Goal: Contribute content: Add original content to the website for others to see

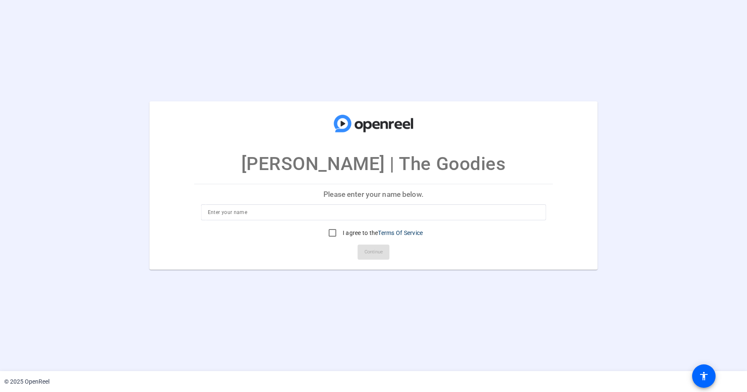
click at [252, 212] on input at bounding box center [374, 213] width 332 height 10
type input "[PERSON_NAME]"
click at [328, 230] on input "I agree to the Terms Of Service" at bounding box center [332, 233] width 17 height 17
checkbox input "true"
click at [374, 248] on span "Continue" at bounding box center [374, 252] width 18 height 13
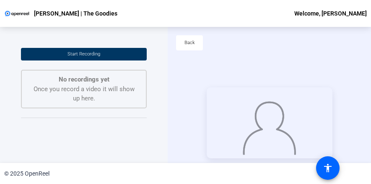
click at [45, 49] on span at bounding box center [84, 54] width 126 height 20
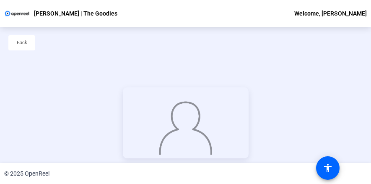
click at [219, 184] on html "Accessibility Screen-Reader Guide, Feedback, and Issue Reporting | New window […" at bounding box center [185, 92] width 371 height 184
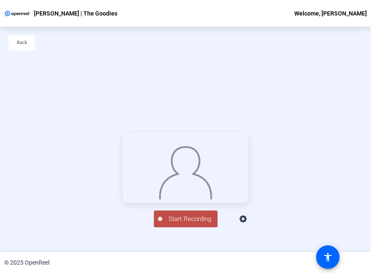
click at [295, 51] on div "Back" at bounding box center [185, 47] width 371 height 40
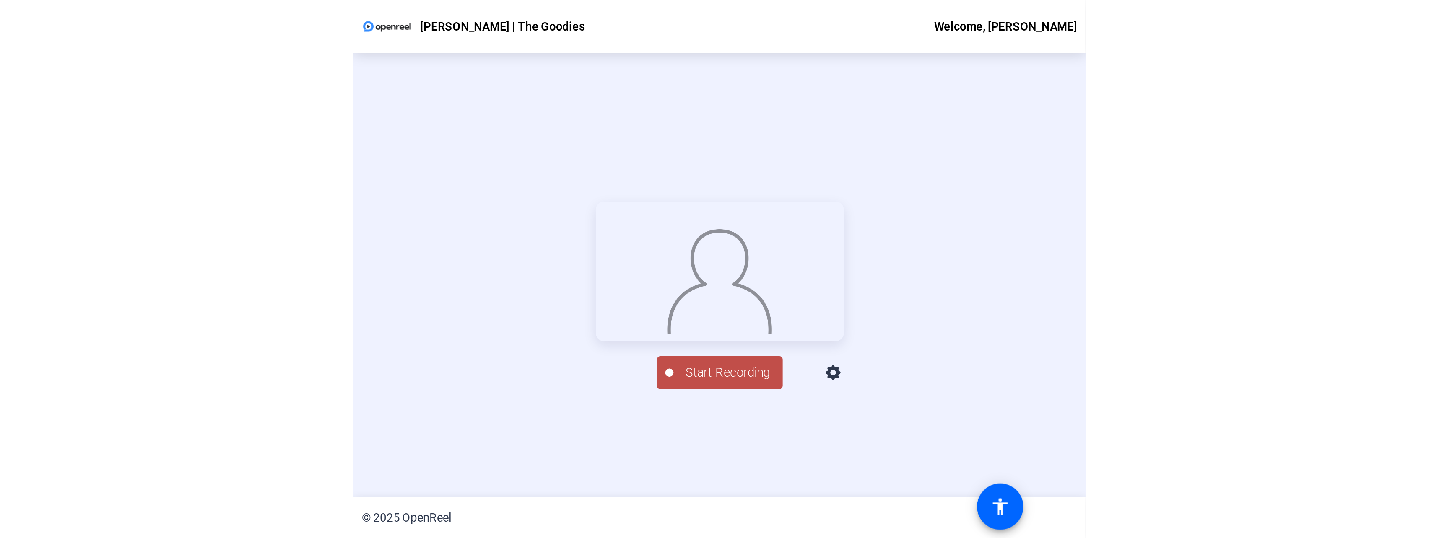
scroll to position [40, 0]
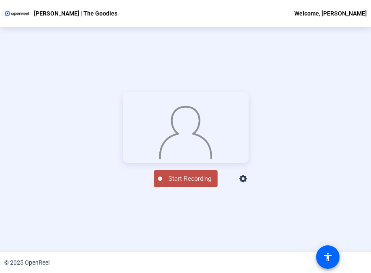
click at [175, 187] on button "Start Recording" at bounding box center [186, 178] width 64 height 17
click at [190, 180] on div "Stop Recording" at bounding box center [190, 175] width 42 height 10
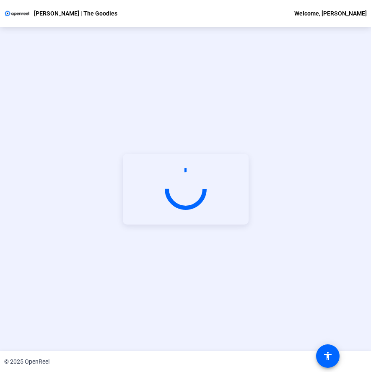
click at [314, 65] on div "Start Recording" at bounding box center [185, 189] width 371 height 324
click at [202, 158] on video at bounding box center [186, 189] width 126 height 71
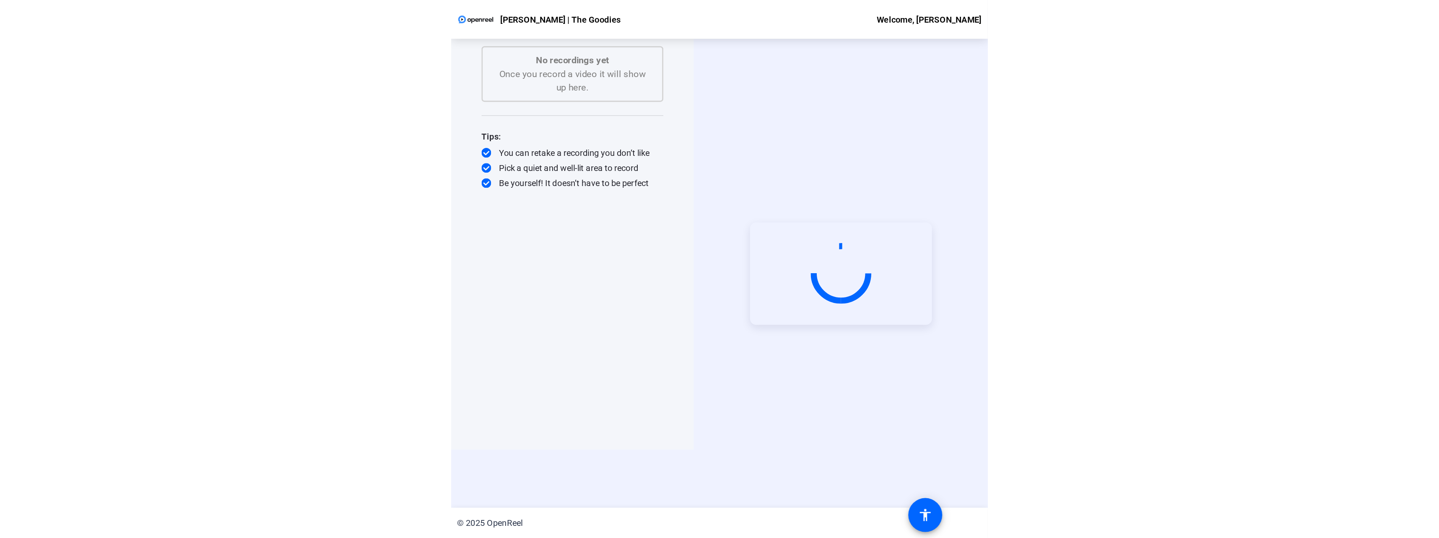
scroll to position [0, 0]
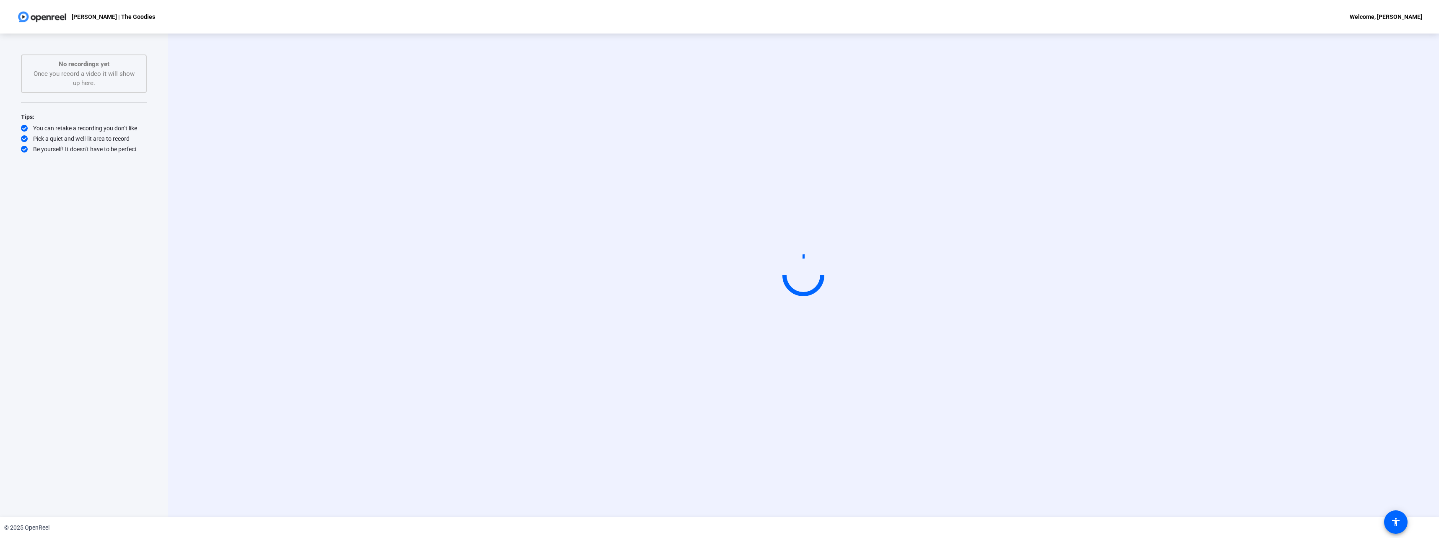
drag, startPoint x: 712, startPoint y: 291, endPoint x: 501, endPoint y: 257, distance: 214.1
click at [501, 257] on div "Start Recording" at bounding box center [803, 275] width 1080 height 71
click at [61, 75] on div "No recordings yet Once you record a video it will show up here." at bounding box center [83, 74] width 107 height 29
click at [276, 82] on div "Start Recording" at bounding box center [803, 276] width 1271 height 484
click at [747, 107] on div "Start Recording" at bounding box center [803, 276] width 1271 height 484
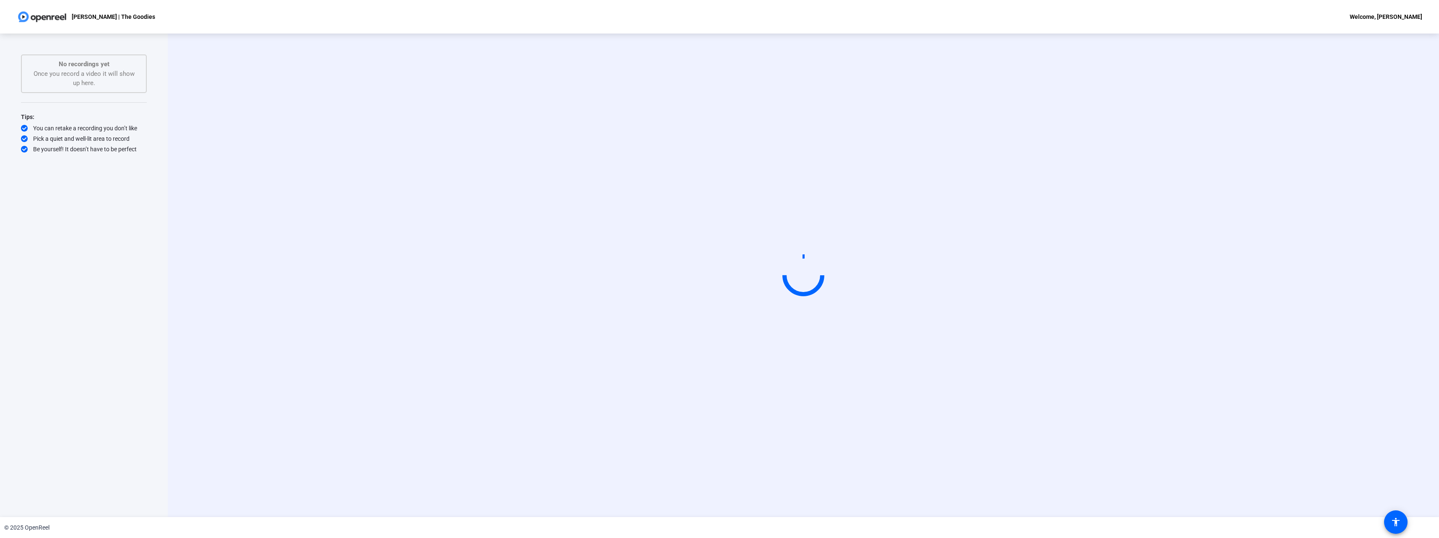
click at [740, 240] on video at bounding box center [803, 275] width 126 height 71
click at [124, 74] on span at bounding box center [130, 74] width 20 height 20
click at [131, 98] on span "Retake" at bounding box center [144, 102] width 34 height 10
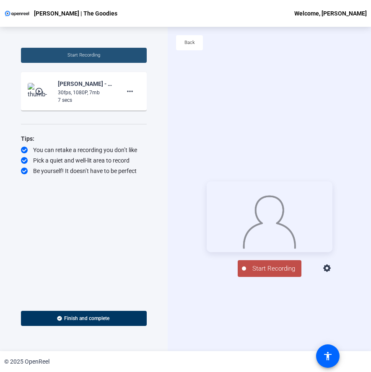
click at [39, 57] on span at bounding box center [84, 55] width 126 height 20
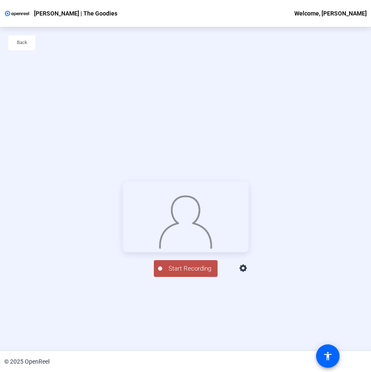
click at [175, 274] on span "Start Recording" at bounding box center [189, 269] width 55 height 10
click at [169, 270] on div "Stop Recording" at bounding box center [190, 265] width 42 height 10
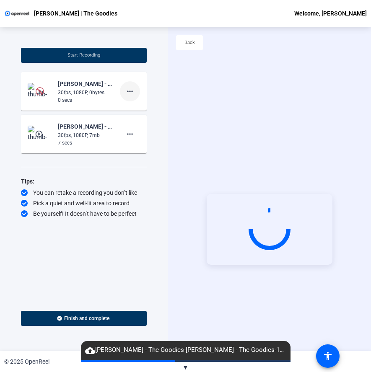
click at [130, 93] on mat-icon "more_horiz" at bounding box center [130, 91] width 10 height 10
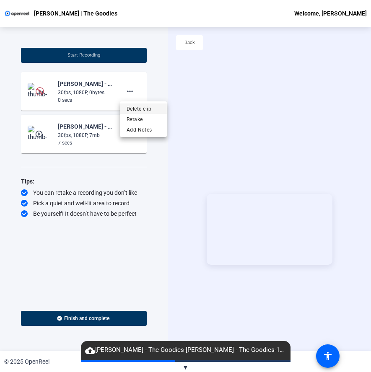
click at [130, 111] on span "Delete clip" at bounding box center [144, 109] width 34 height 10
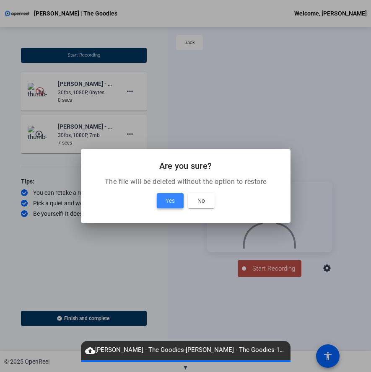
drag, startPoint x: 170, startPoint y: 203, endPoint x: 171, endPoint y: 199, distance: 4.3
click at [171, 200] on span "Yes" at bounding box center [170, 201] width 9 height 10
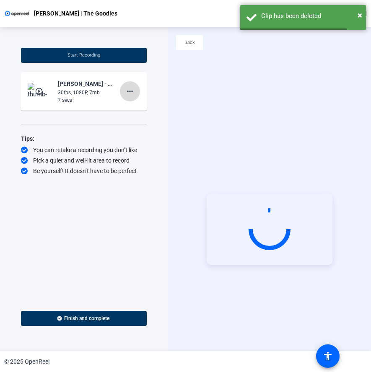
click at [123, 91] on span at bounding box center [130, 91] width 20 height 20
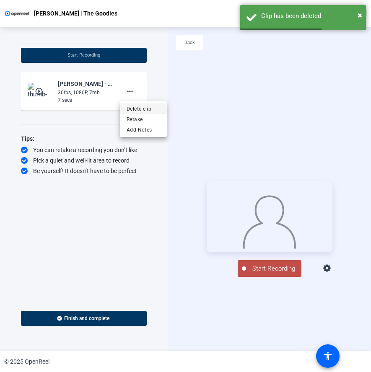
click at [136, 107] on span "Delete clip" at bounding box center [144, 109] width 34 height 10
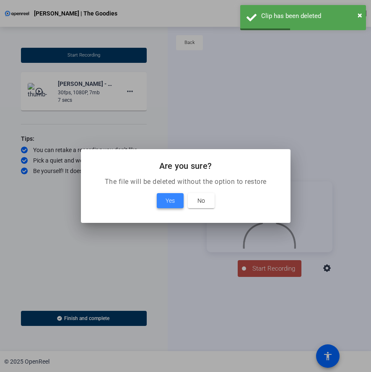
drag, startPoint x: 169, startPoint y: 210, endPoint x: 169, endPoint y: 205, distance: 5.0
click at [169, 210] on span at bounding box center [170, 201] width 27 height 20
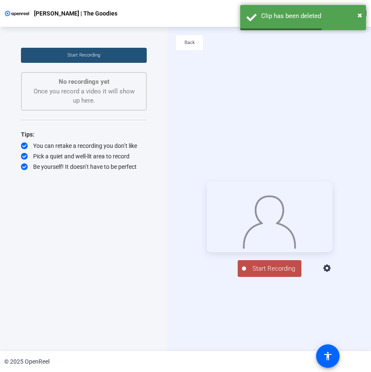
click at [83, 56] on span "Start Recording" at bounding box center [83, 54] width 33 height 5
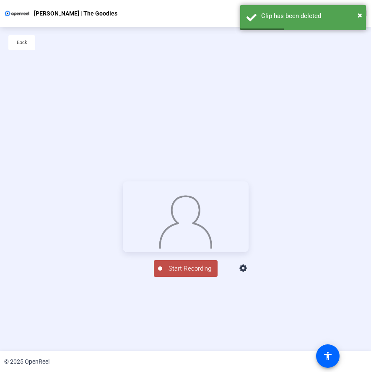
click at [180, 277] on button "Start Recording" at bounding box center [186, 268] width 64 height 17
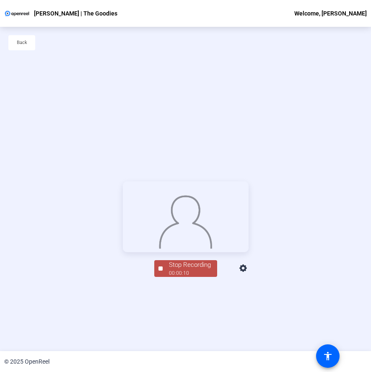
click at [176, 277] on div "00:00:10" at bounding box center [190, 274] width 42 height 8
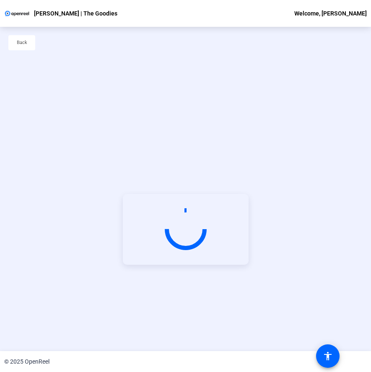
drag, startPoint x: 176, startPoint y: 326, endPoint x: 150, endPoint y: 333, distance: 26.4
click at [151, 332] on div "Start Recording person Hide Overlay flip Flip Camera Camera" at bounding box center [185, 229] width 371 height 324
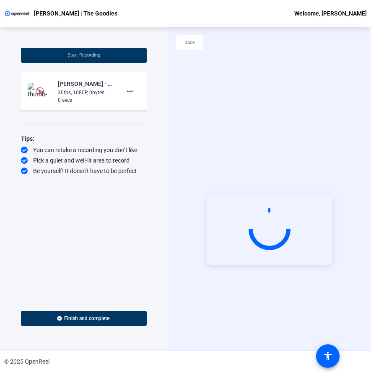
click at [88, 56] on span "Start Recording" at bounding box center [83, 54] width 33 height 5
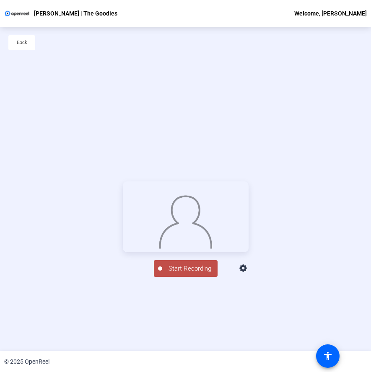
click at [172, 274] on span "Start Recording" at bounding box center [189, 269] width 55 height 10
click at [173, 270] on div "Stop Recording" at bounding box center [190, 265] width 42 height 10
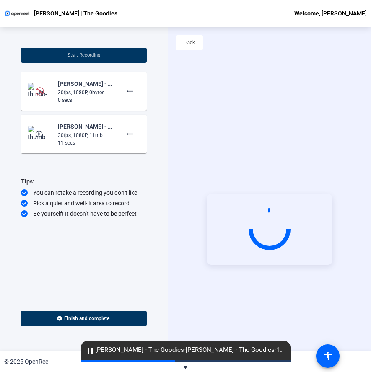
click at [92, 57] on span "Start Recording" at bounding box center [83, 54] width 33 height 5
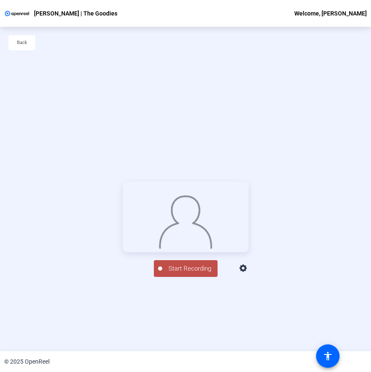
click at [180, 274] on span "Start Recording" at bounding box center [189, 269] width 55 height 10
drag, startPoint x: 161, startPoint y: 326, endPoint x: 162, endPoint y: 337, distance: 11.8
click at [163, 278] on span "Stop Recording 00:00:27" at bounding box center [190, 268] width 54 height 17
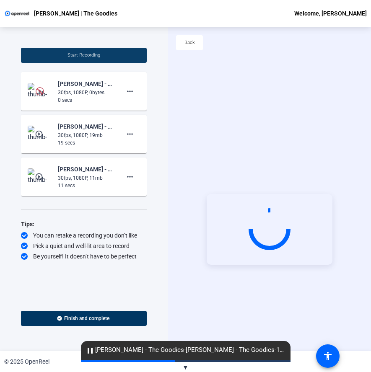
click at [83, 53] on span "Start Recording" at bounding box center [83, 54] width 33 height 5
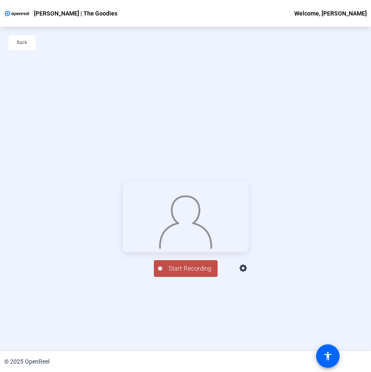
click at [186, 274] on span "Start Recording" at bounding box center [189, 269] width 55 height 10
click at [192, 277] on div "00:01:02" at bounding box center [190, 274] width 42 height 8
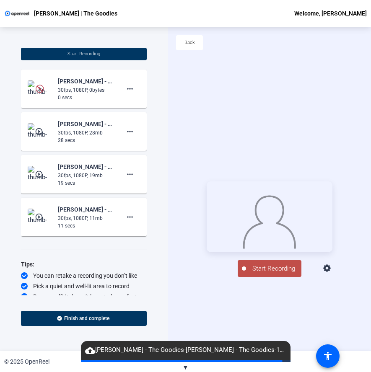
click at [274, 274] on span "Start Recording" at bounding box center [273, 269] width 55 height 10
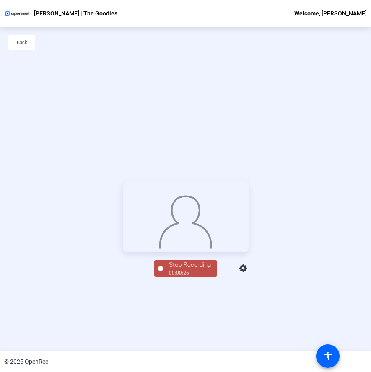
click at [205, 270] on div "Stop Recording" at bounding box center [190, 265] width 42 height 10
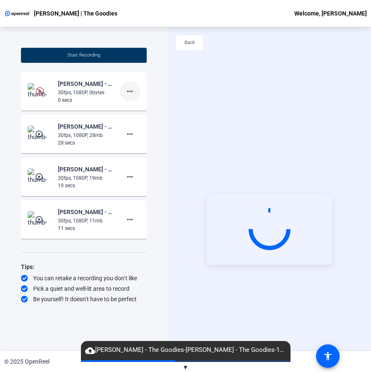
click at [129, 91] on mat-icon "more_horiz" at bounding box center [130, 91] width 10 height 10
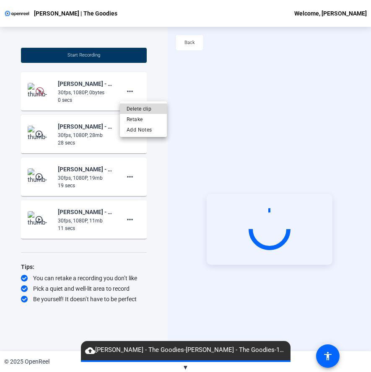
click at [130, 110] on span "Delete clip" at bounding box center [144, 109] width 34 height 10
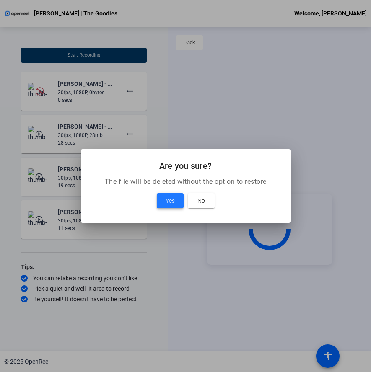
click at [174, 199] on span "Yes" at bounding box center [170, 201] width 9 height 10
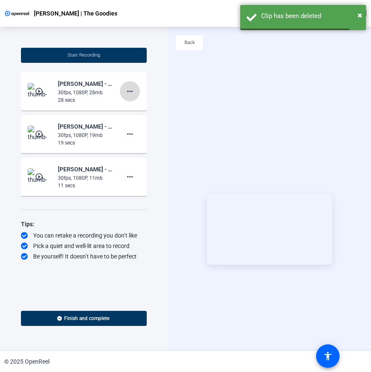
click at [136, 96] on span at bounding box center [130, 91] width 20 height 20
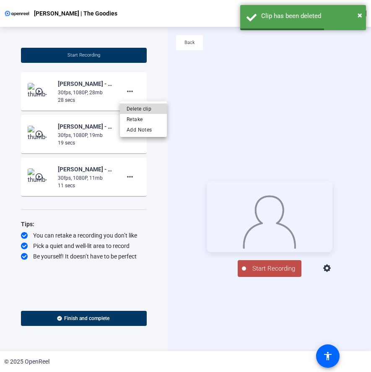
click at [132, 112] on span "Delete clip" at bounding box center [144, 109] width 34 height 10
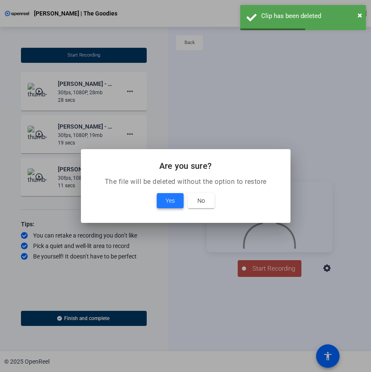
click at [177, 198] on span at bounding box center [170, 201] width 27 height 20
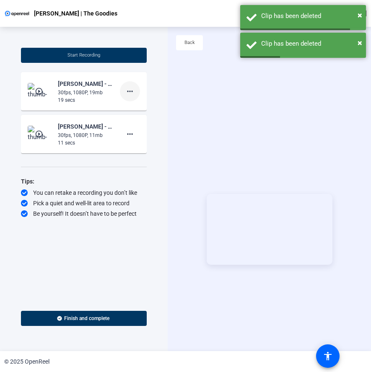
click at [127, 91] on mat-icon "more_horiz" at bounding box center [130, 91] width 10 height 10
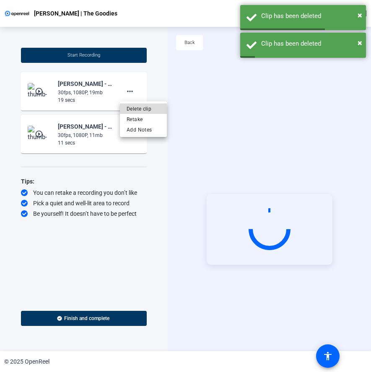
click at [129, 110] on span "Delete clip" at bounding box center [144, 109] width 34 height 10
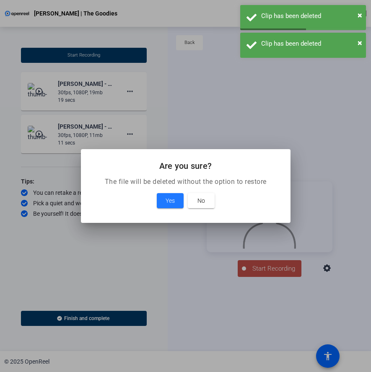
drag, startPoint x: 171, startPoint y: 200, endPoint x: 163, endPoint y: 185, distance: 16.7
click at [171, 199] on span "Yes" at bounding box center [170, 201] width 9 height 10
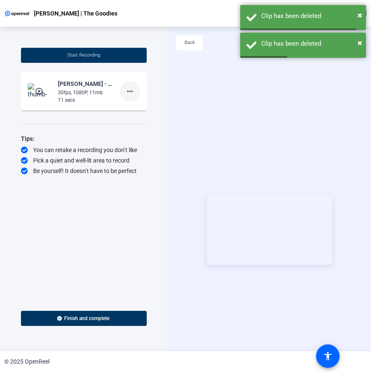
click at [132, 94] on mat-icon "more_horiz" at bounding box center [130, 91] width 10 height 10
click at [129, 108] on span "Delete clip" at bounding box center [144, 109] width 34 height 10
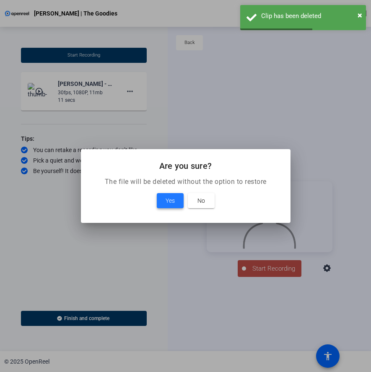
drag, startPoint x: 174, startPoint y: 198, endPoint x: 172, endPoint y: 193, distance: 5.4
click at [174, 198] on button "Yes" at bounding box center [170, 200] width 27 height 15
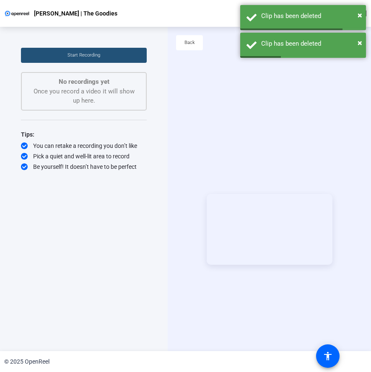
click at [55, 54] on span at bounding box center [84, 55] width 126 height 20
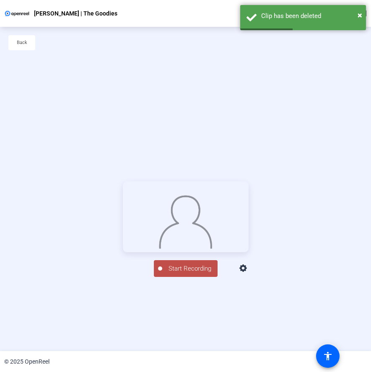
click at [191, 274] on span "Start Recording" at bounding box center [189, 269] width 55 height 10
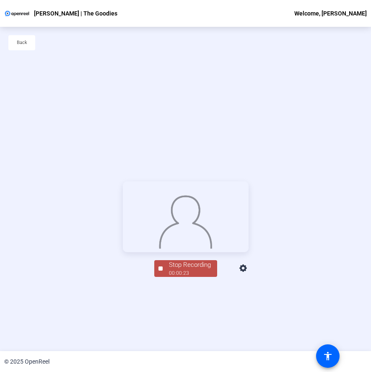
click at [184, 277] on div "00:00:23" at bounding box center [190, 274] width 42 height 8
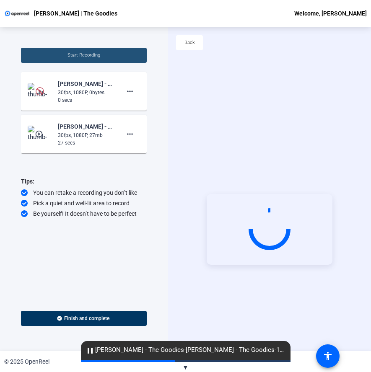
click at [77, 62] on span at bounding box center [84, 55] width 126 height 20
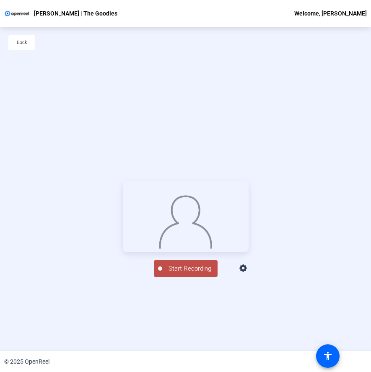
click at [187, 274] on span "Start Recording" at bounding box center [189, 269] width 55 height 10
click at [187, 270] on div "Stop Recording" at bounding box center [190, 265] width 42 height 10
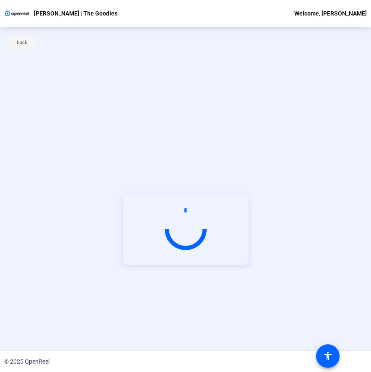
drag, startPoint x: 21, startPoint y: 48, endPoint x: 9, endPoint y: 47, distance: 11.8
click at [20, 47] on span "Back" at bounding box center [22, 42] width 10 height 13
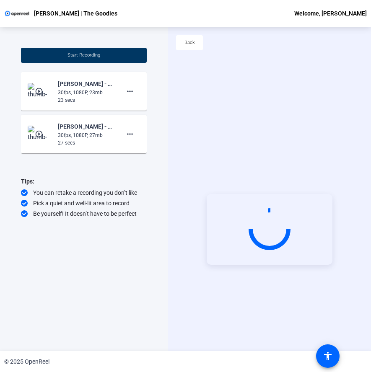
click at [141, 36] on div "Start Recording play_circle_outline Garrett Muzikowski-Garrett - The Goodies-Ga…" at bounding box center [84, 189] width 168 height 324
drag, startPoint x: 134, startPoint y: 108, endPoint x: 130, endPoint y: 92, distance: 16.1
click at [132, 105] on mat-card-content "play_circle_outline Garrett Muzikowski-Garrett - The Goodies-Garrett - The Good…" at bounding box center [84, 91] width 126 height 39
click at [129, 91] on mat-icon "more_horiz" at bounding box center [130, 91] width 10 height 10
click at [135, 107] on span "Delete clip" at bounding box center [144, 109] width 34 height 10
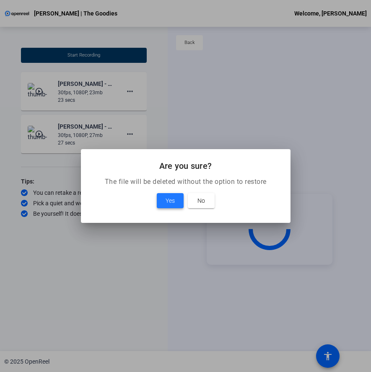
drag, startPoint x: 174, startPoint y: 202, endPoint x: 161, endPoint y: 178, distance: 27.4
click at [174, 200] on span "Yes" at bounding box center [170, 201] width 9 height 10
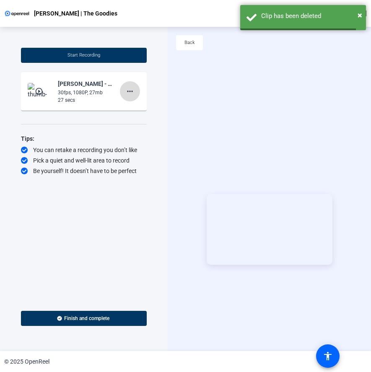
click at [131, 93] on mat-icon "more_horiz" at bounding box center [130, 91] width 10 height 10
click at [133, 111] on span "Delete clip" at bounding box center [144, 109] width 34 height 10
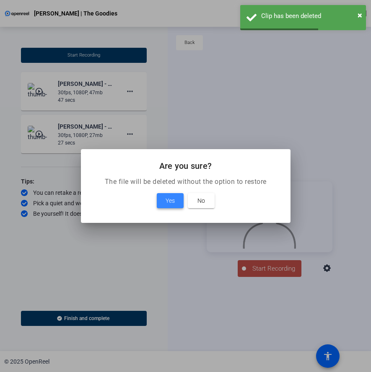
drag, startPoint x: 169, startPoint y: 209, endPoint x: 166, endPoint y: 201, distance: 8.4
click at [169, 209] on span at bounding box center [170, 201] width 27 height 20
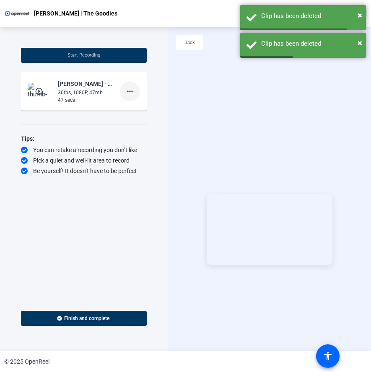
click at [122, 88] on span at bounding box center [130, 91] width 20 height 20
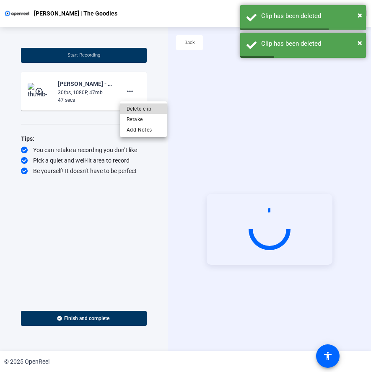
click at [136, 111] on span "Delete clip" at bounding box center [144, 109] width 34 height 10
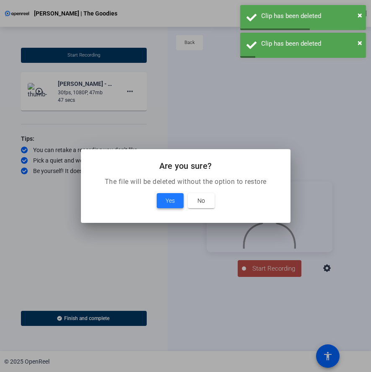
click at [170, 197] on span "Yes" at bounding box center [170, 201] width 9 height 10
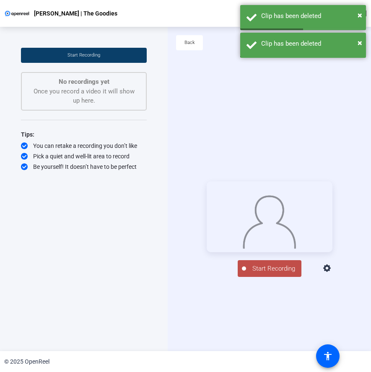
click at [71, 57] on span "Start Recording" at bounding box center [83, 54] width 33 height 5
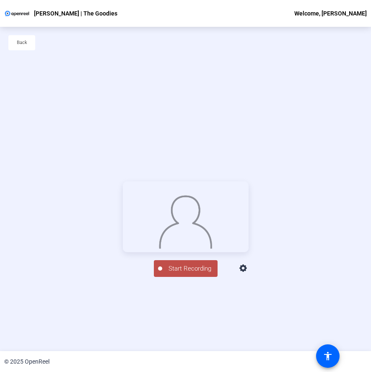
click at [178, 274] on span "Start Recording" at bounding box center [189, 269] width 55 height 10
click at [187, 278] on span "Stop Recording 00:00:22" at bounding box center [190, 268] width 54 height 17
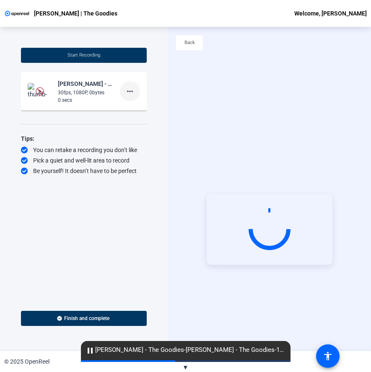
click at [133, 93] on mat-icon "more_horiz" at bounding box center [130, 91] width 10 height 10
click at [132, 107] on span "Delete clip" at bounding box center [144, 109] width 34 height 10
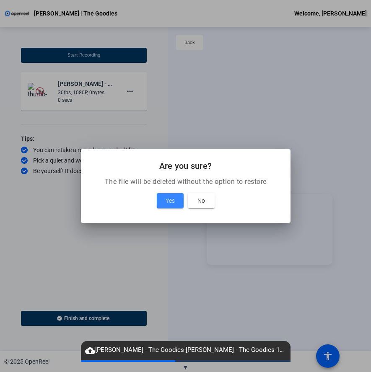
drag, startPoint x: 166, startPoint y: 207, endPoint x: 160, endPoint y: 195, distance: 13.1
click at [165, 205] on span at bounding box center [170, 201] width 27 height 20
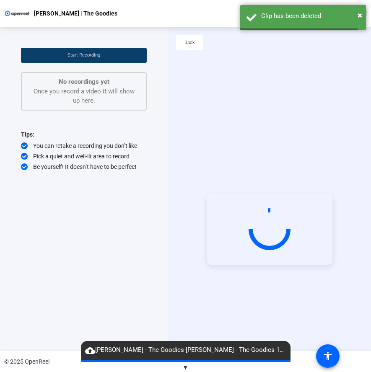
click at [62, 56] on span at bounding box center [84, 55] width 126 height 20
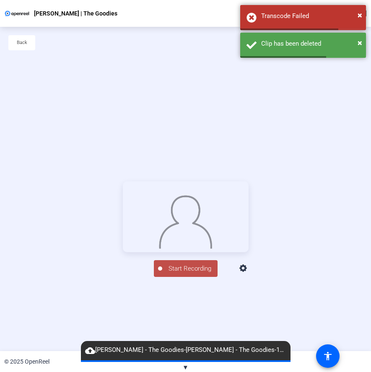
click at [165, 274] on span "Start Recording" at bounding box center [189, 269] width 55 height 10
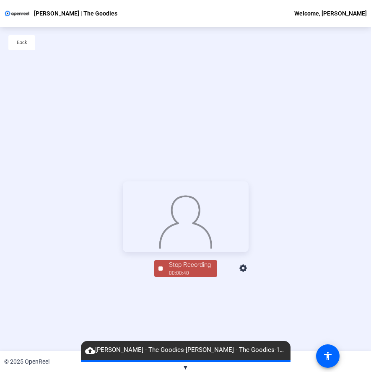
click at [178, 270] on div "Stop Recording" at bounding box center [190, 265] width 42 height 10
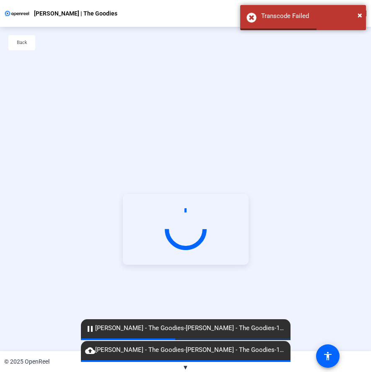
scroll to position [40, 0]
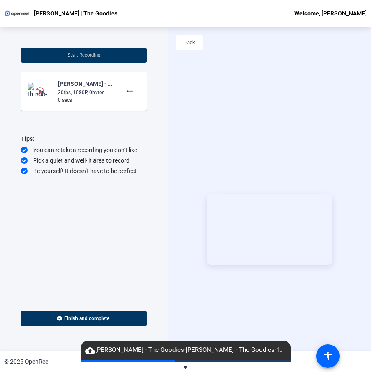
click at [35, 86] on img at bounding box center [40, 91] width 25 height 17
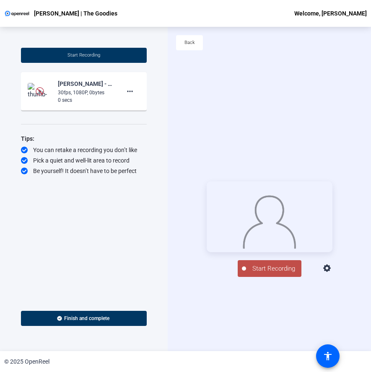
click at [270, 231] on img at bounding box center [269, 220] width 54 height 57
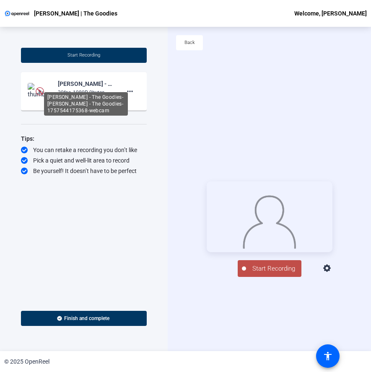
click at [73, 88] on div "[PERSON_NAME] - The Goodies-[PERSON_NAME] - The Goodies-1757544175368-webcam" at bounding box center [86, 84] width 56 height 10
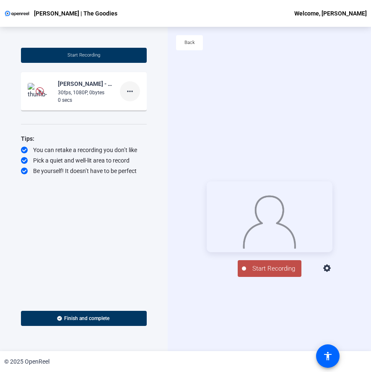
click at [134, 89] on mat-icon "more_horiz" at bounding box center [130, 91] width 10 height 10
click at [135, 109] on span "Delete clip" at bounding box center [144, 109] width 34 height 10
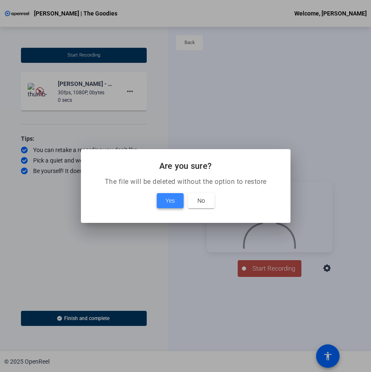
click at [169, 201] on span "Yes" at bounding box center [170, 201] width 9 height 10
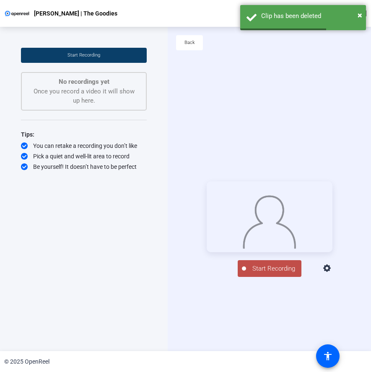
click at [91, 56] on span "Start Recording" at bounding box center [83, 54] width 33 height 5
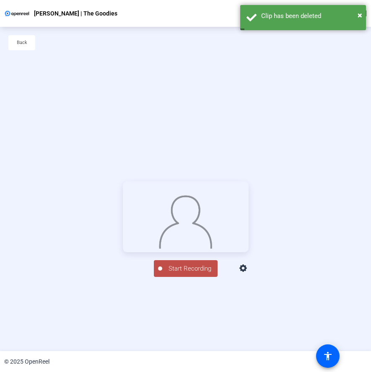
click at [158, 271] on div at bounding box center [160, 269] width 4 height 4
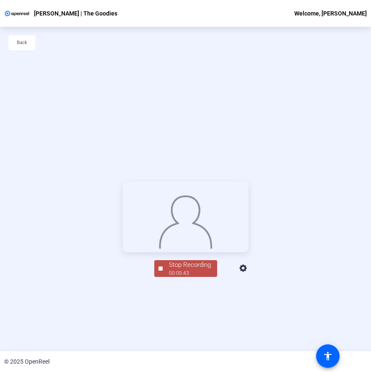
click at [181, 277] on div "00:00:43" at bounding box center [190, 274] width 42 height 8
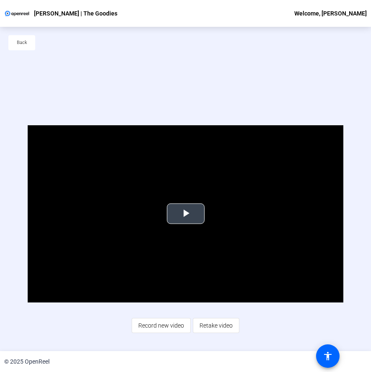
click at [186, 214] on span "Video Player" at bounding box center [186, 214] width 0 height 0
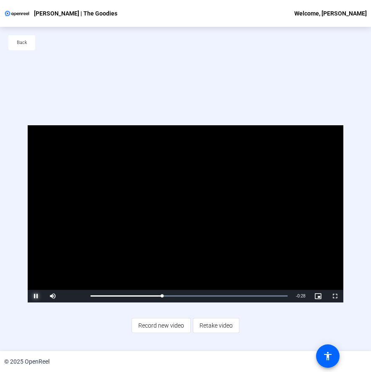
click at [36, 296] on span "Video Player" at bounding box center [36, 296] width 17 height 0
click at [15, 44] on span at bounding box center [21, 43] width 27 height 20
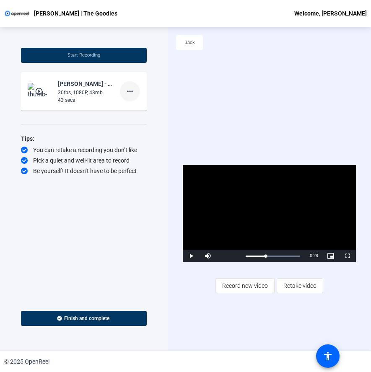
click at [132, 94] on mat-icon "more_horiz" at bounding box center [130, 91] width 10 height 10
click at [134, 112] on span "Delete clip" at bounding box center [144, 109] width 34 height 10
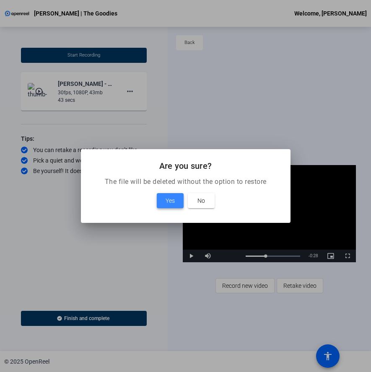
click at [163, 199] on span at bounding box center [170, 201] width 27 height 20
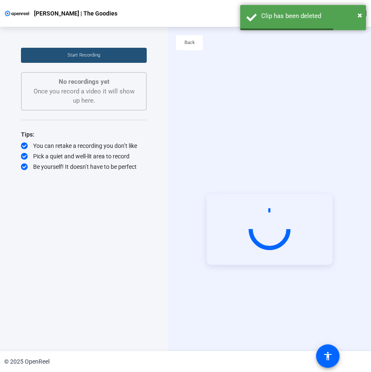
click at [64, 62] on span at bounding box center [84, 55] width 126 height 20
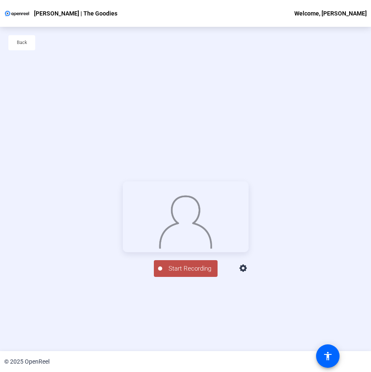
click at [176, 274] on span "Start Recording" at bounding box center [189, 269] width 55 height 10
drag, startPoint x: 185, startPoint y: 319, endPoint x: 195, endPoint y: 316, distance: 10.0
click at [187, 270] on div "Stop Recording" at bounding box center [190, 265] width 42 height 10
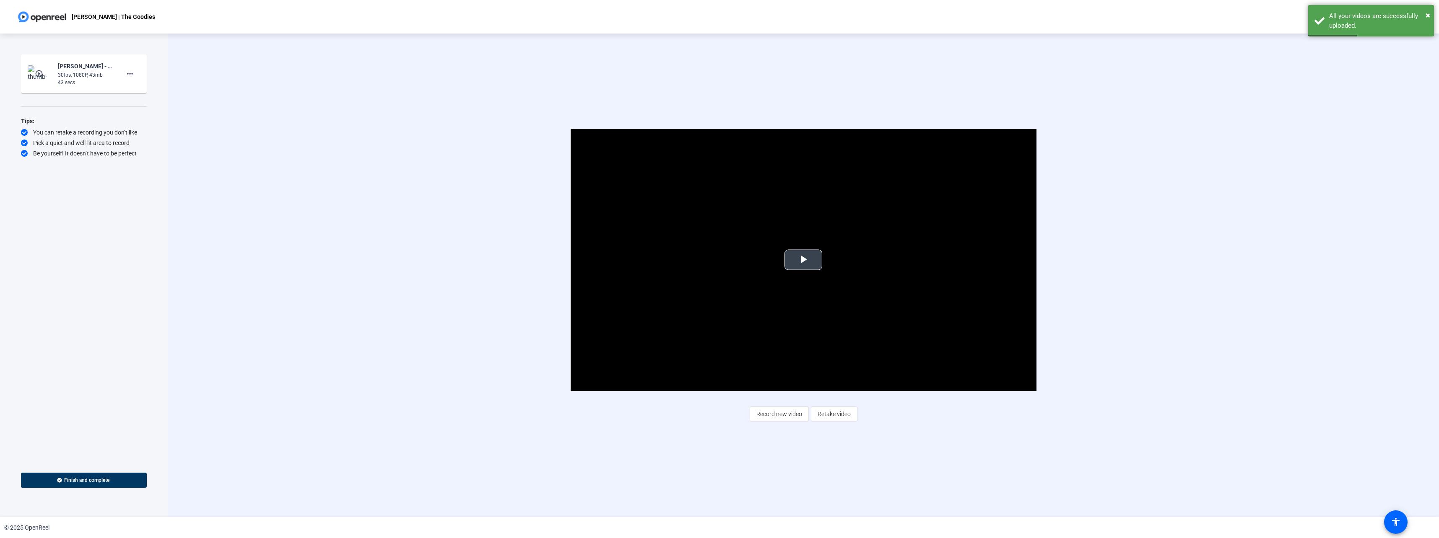
click at [371, 260] on span "Video Player" at bounding box center [803, 260] width 0 height 0
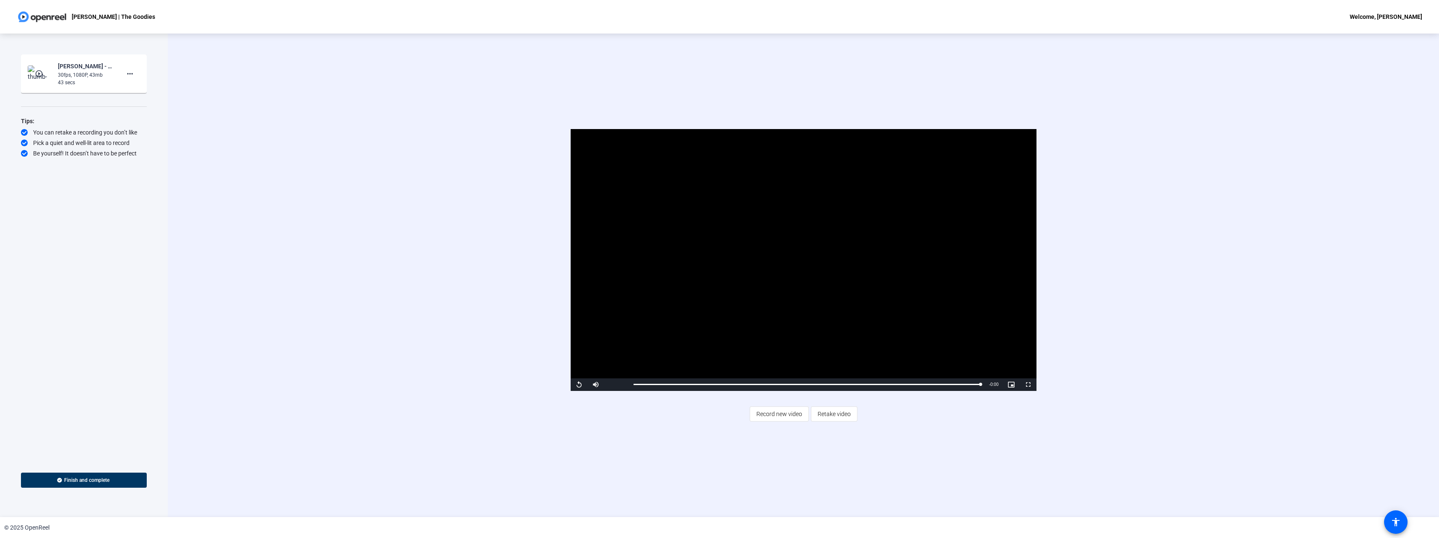
drag, startPoint x: 238, startPoint y: 196, endPoint x: 174, endPoint y: 293, distance: 116.0
click at [239, 196] on div "Video Player is loading. Play Video Replay Mute Current Time 0:43 / Duration 0:…" at bounding box center [803, 276] width 1271 height 484
click at [86, 372] on span at bounding box center [84, 480] width 126 height 20
